Goal: Task Accomplishment & Management: Complete application form

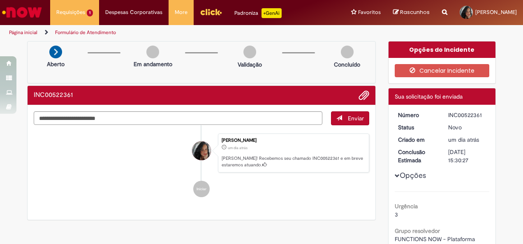
click at [250, 127] on ul "Bianca Peichoto um dia atrás um dia atrás Ola! Recebemos seu chamado INC0052236…" at bounding box center [201, 165] width 335 height 81
